Goal: Obtain resource: Download file/media

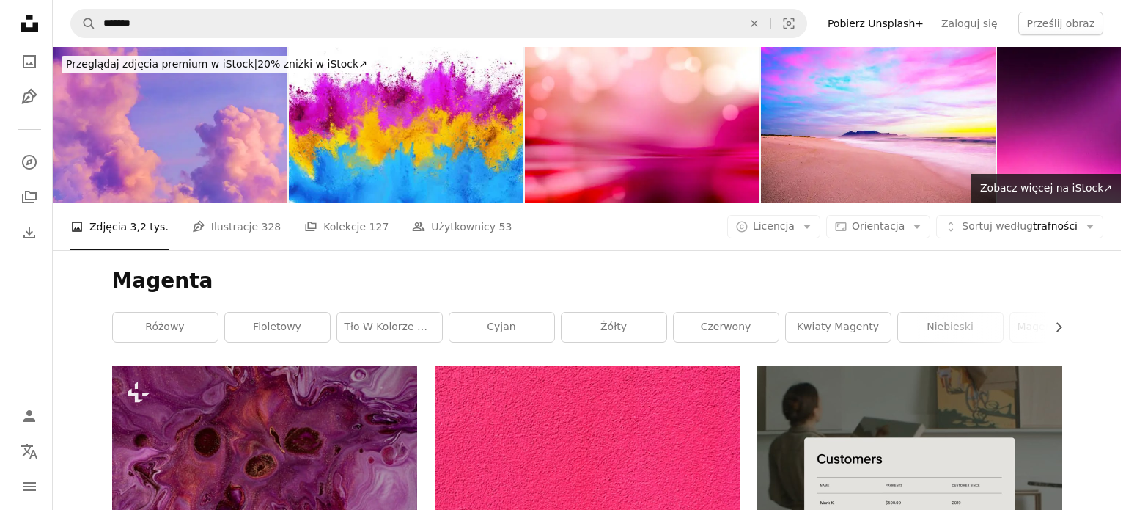
scroll to position [2933, 0]
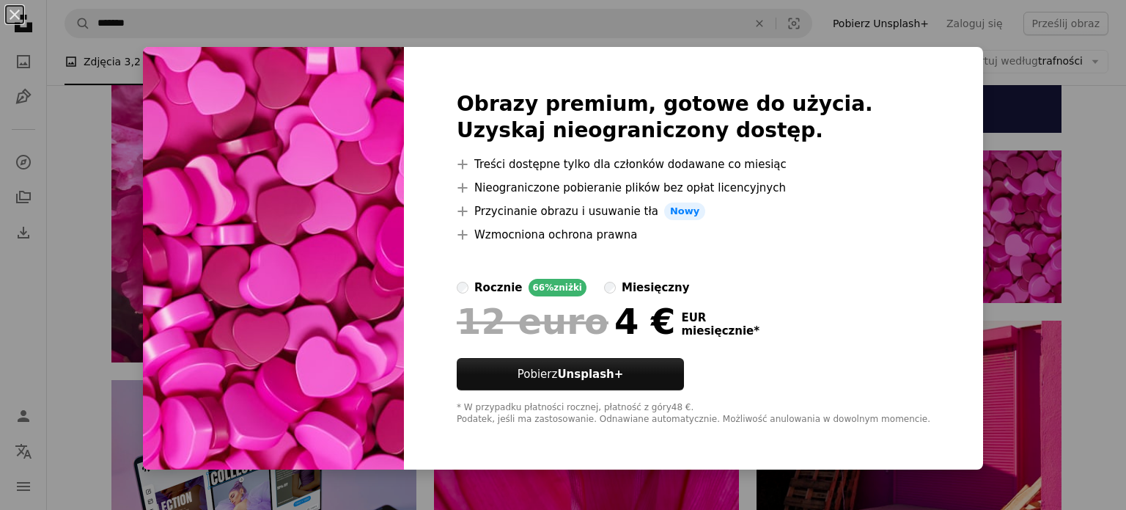
click at [988, 140] on div "An X shape Obrazy premium, gotowe do użycia. Uzyskaj nieograniczony dostęp. A p…" at bounding box center [563, 255] width 1126 height 510
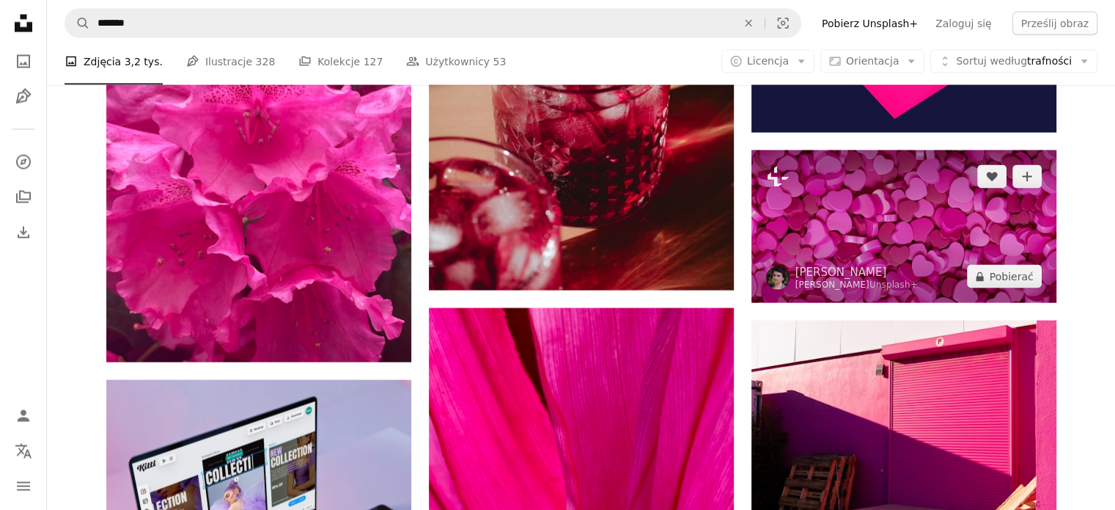
click at [931, 219] on img at bounding box center [904, 226] width 305 height 153
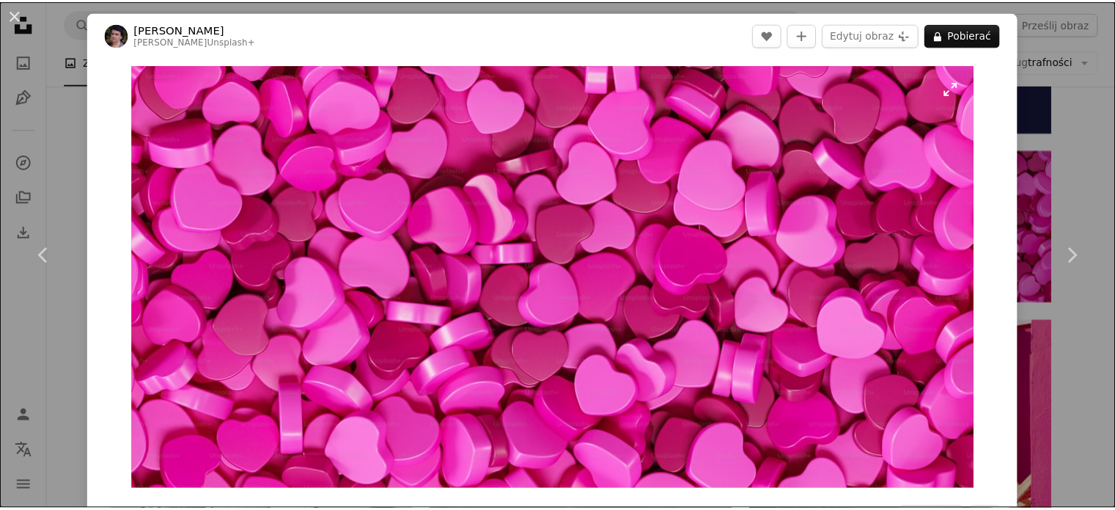
scroll to position [73, 0]
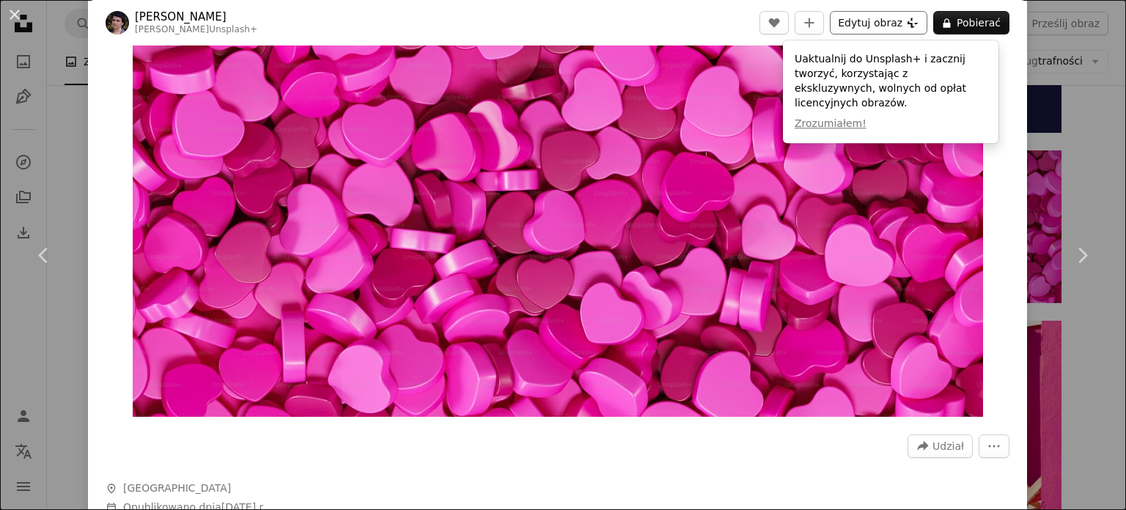
click at [893, 23] on font "Edytuj obraz" at bounding box center [870, 23] width 65 height 12
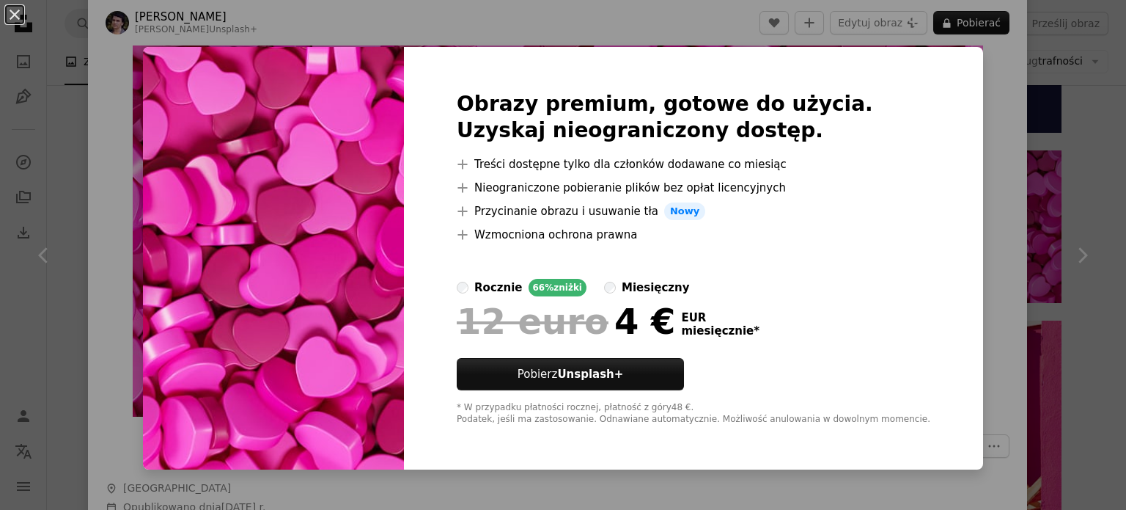
click at [968, 105] on div "An X shape Obrazy premium, gotowe do użycia. Uzyskaj nieograniczony dostęp. A p…" at bounding box center [563, 255] width 1126 height 510
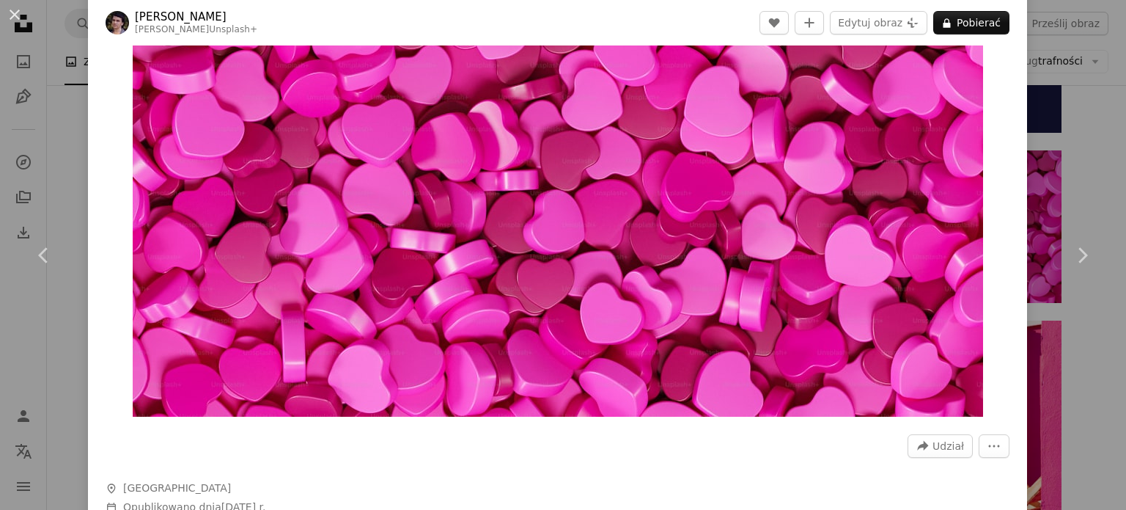
click at [24, 43] on div "An X shape Chevron left Chevron right Rodion Kutsajew Dla Unsplash+ A heart A p…" at bounding box center [563, 255] width 1126 height 510
